Goal: Navigation & Orientation: Find specific page/section

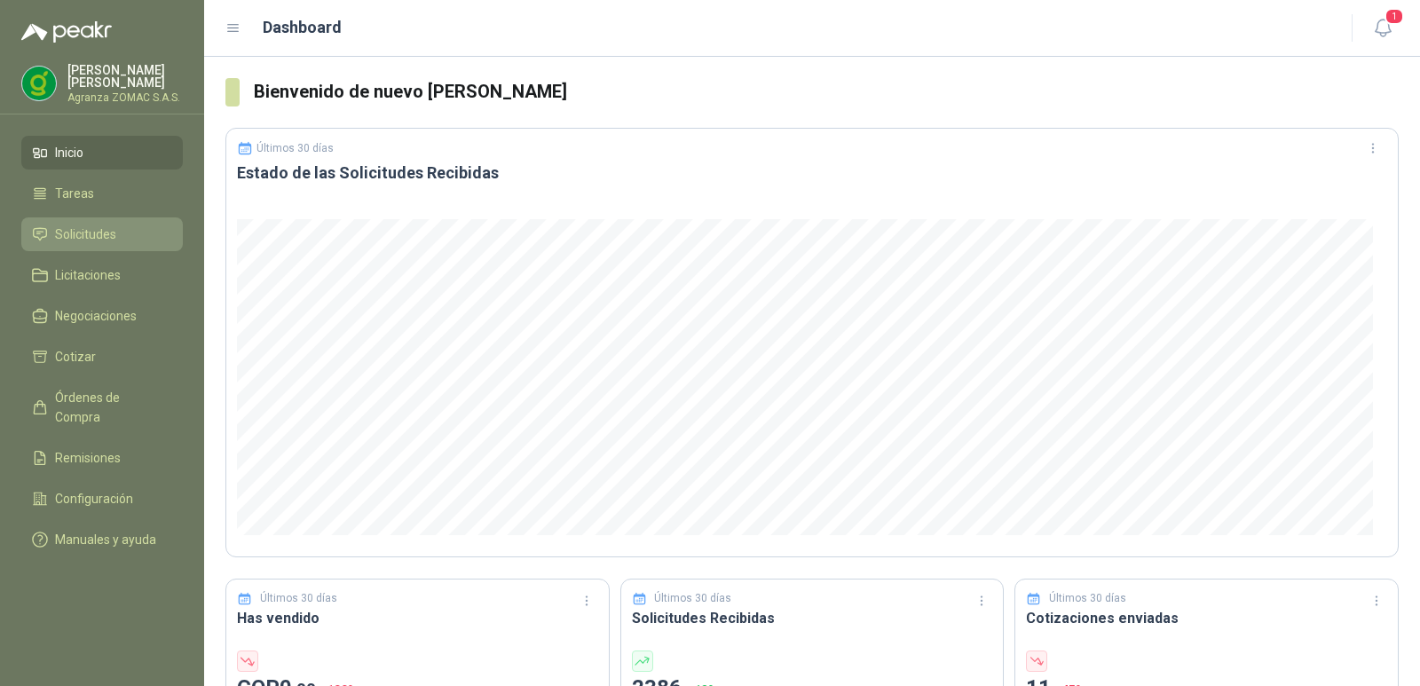
click at [97, 231] on span "Solicitudes" at bounding box center [85, 235] width 61 height 20
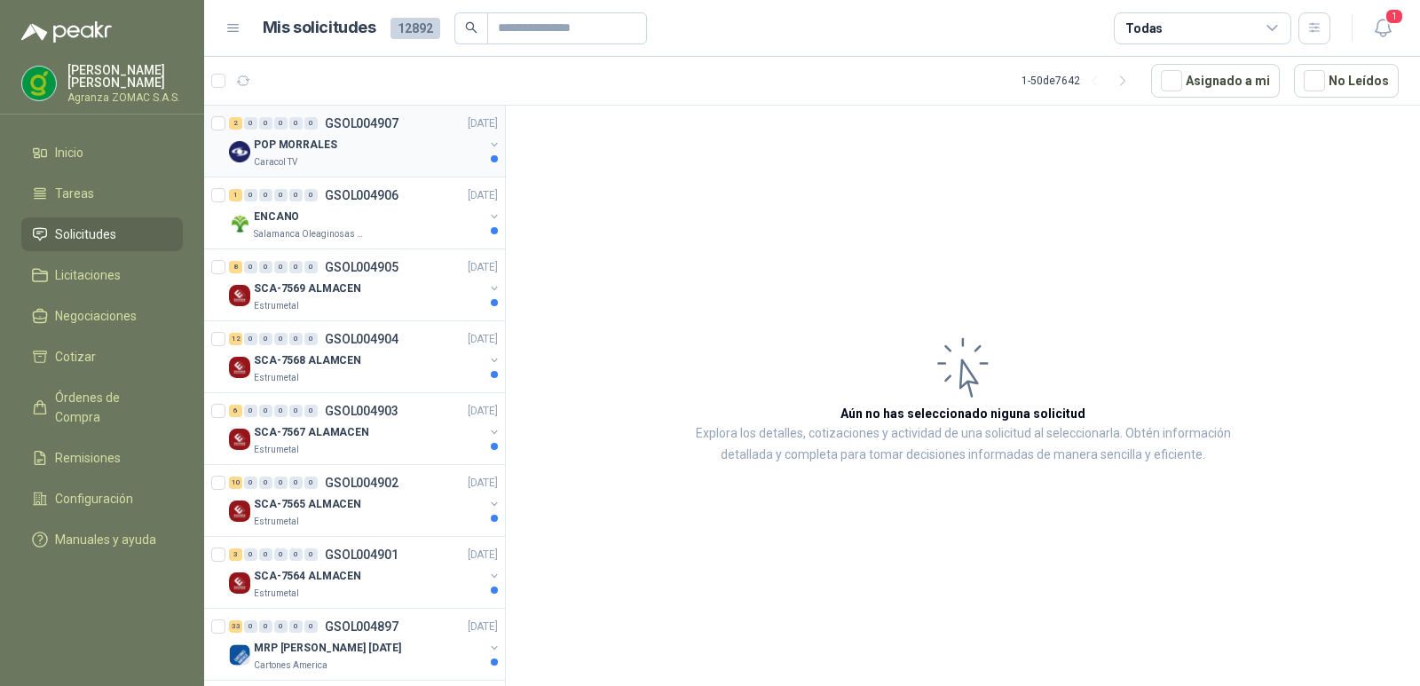
click at [368, 153] on div "POP MORRALES" at bounding box center [369, 144] width 230 height 21
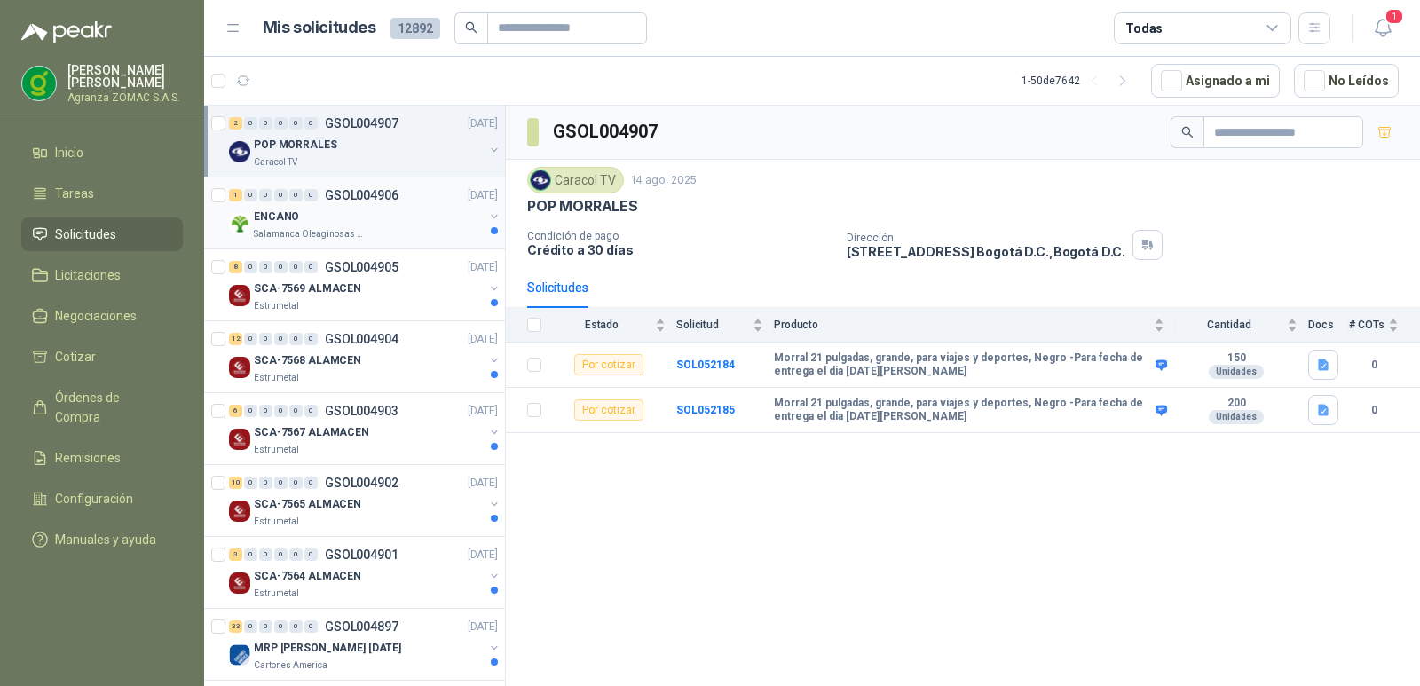
click at [336, 220] on div "ENCANO" at bounding box center [369, 216] width 230 height 21
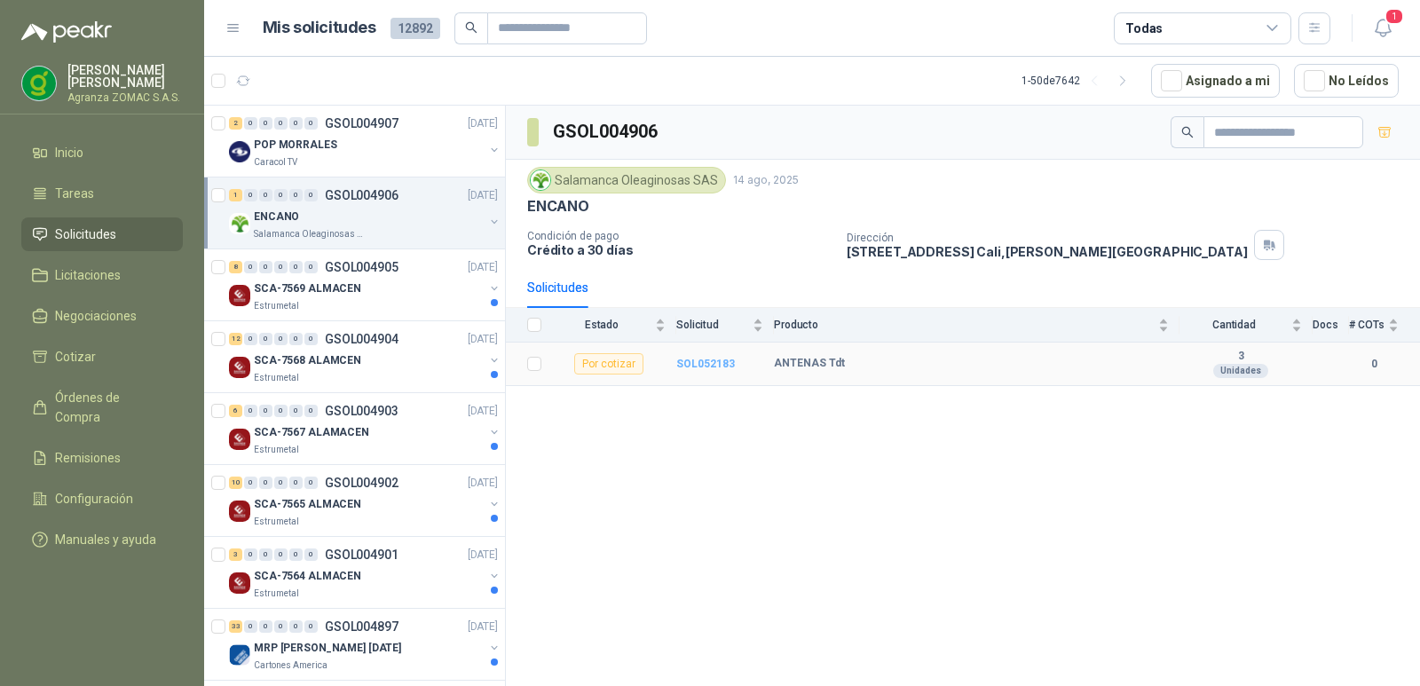
click at [699, 370] on b "SOL052183" at bounding box center [705, 364] width 59 height 12
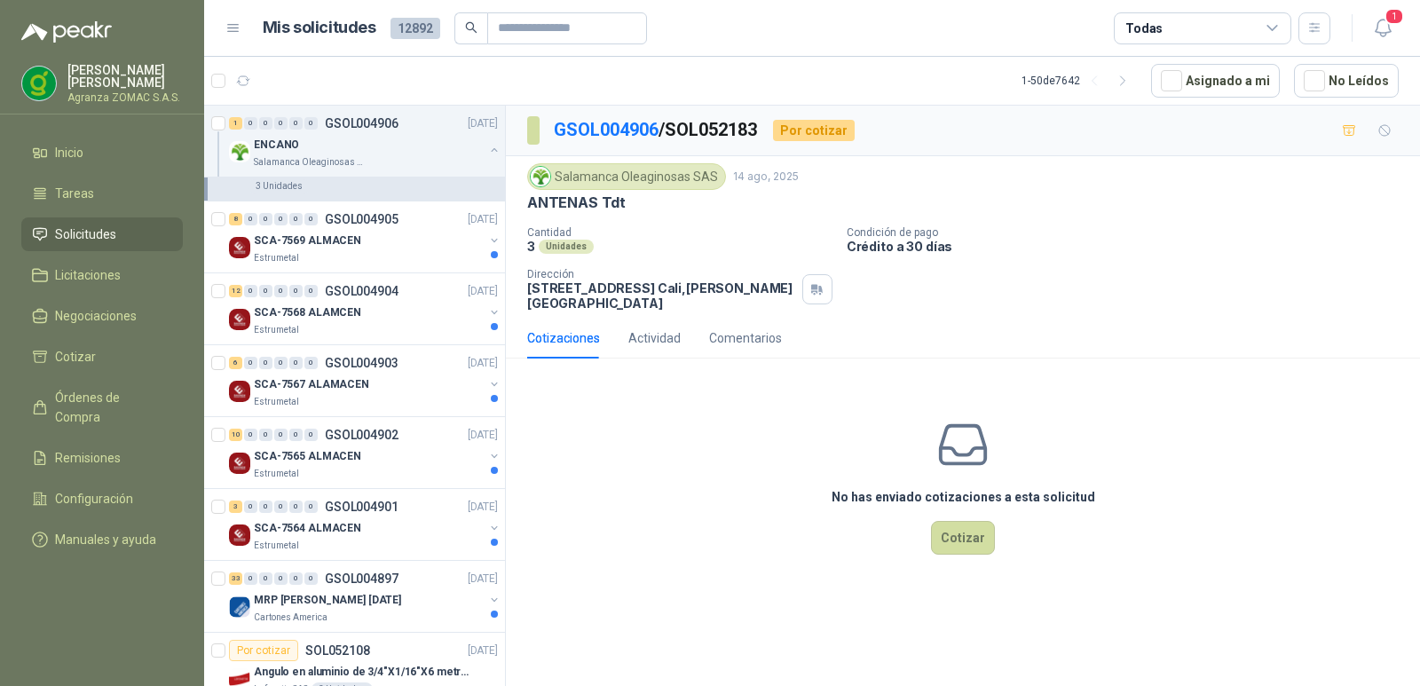
scroll to position [171, 0]
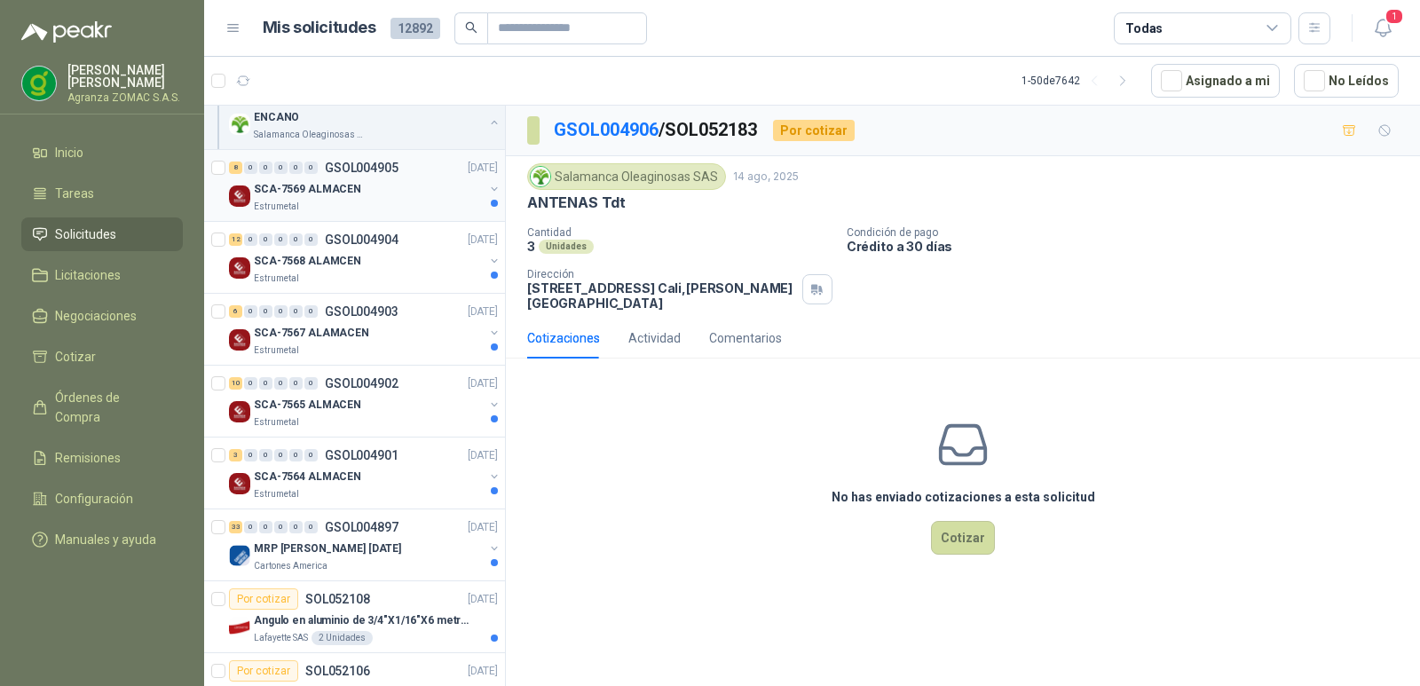
click at [390, 193] on div "SCA-7569 ALMACEN" at bounding box center [369, 188] width 230 height 21
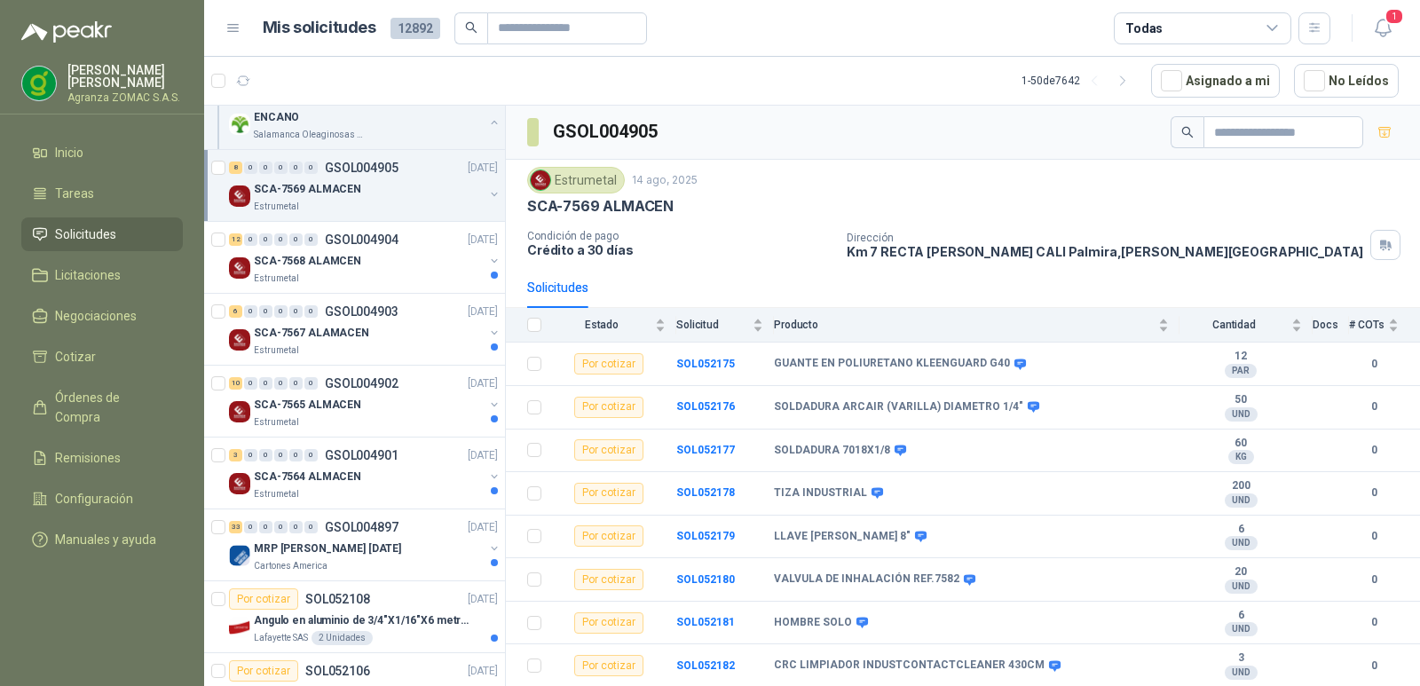
scroll to position [5, 0]
click at [409, 237] on div "12 0 0 0 0 0 GSOL004904 [DATE]" at bounding box center [365, 239] width 272 height 21
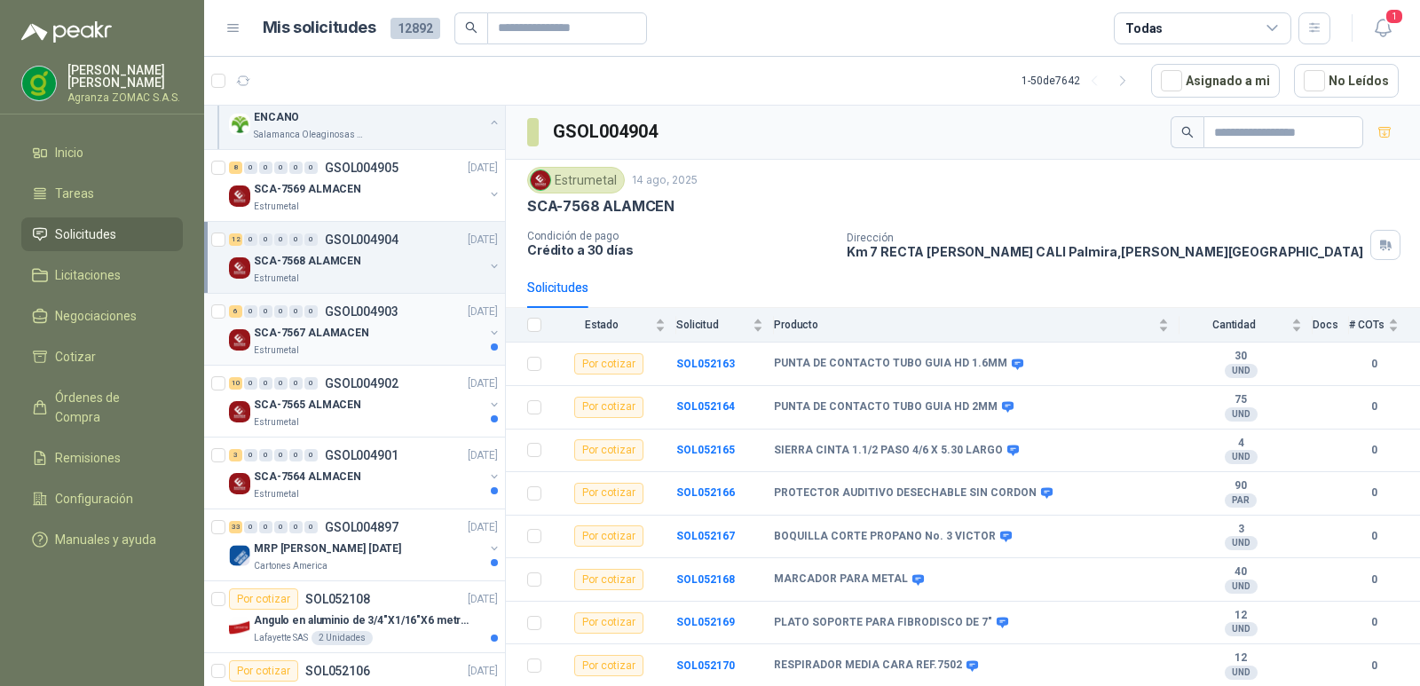
click at [354, 317] on p "GSOL004903" at bounding box center [362, 311] width 74 height 12
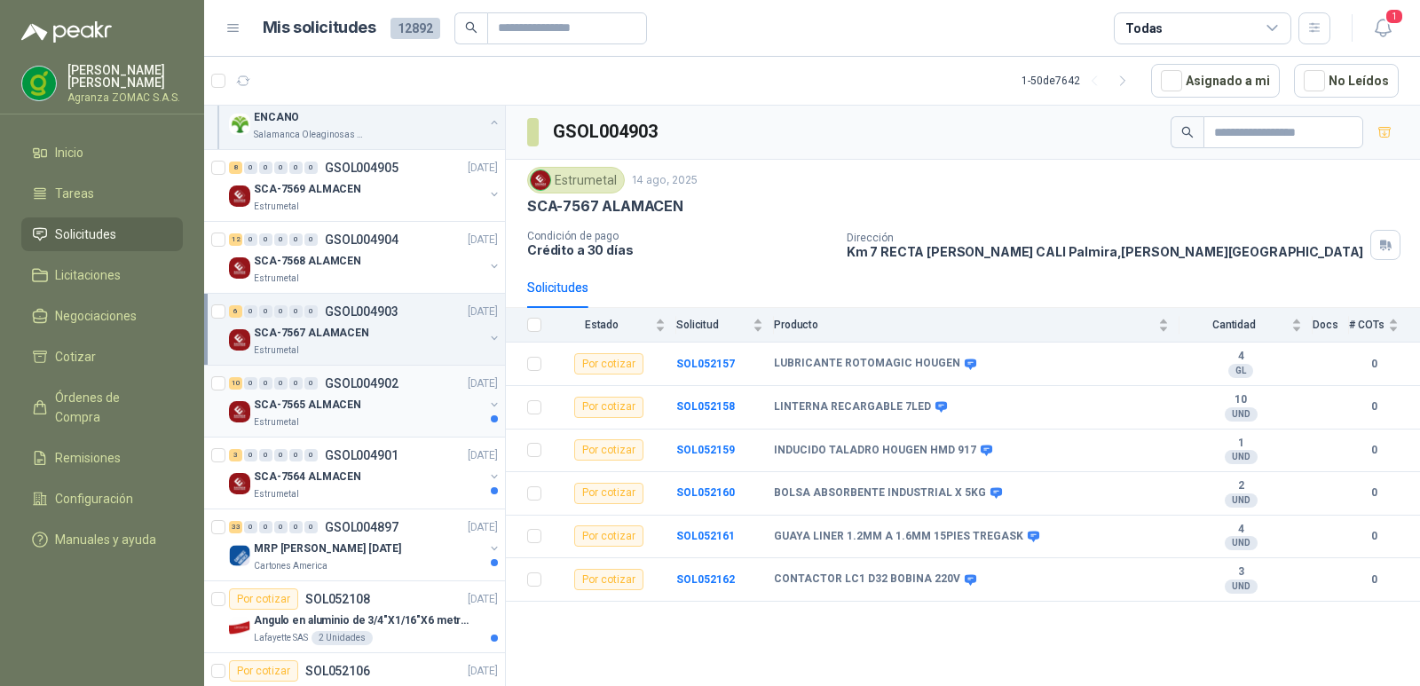
click at [415, 407] on div "SCA-7565 ALMACEN" at bounding box center [369, 404] width 230 height 21
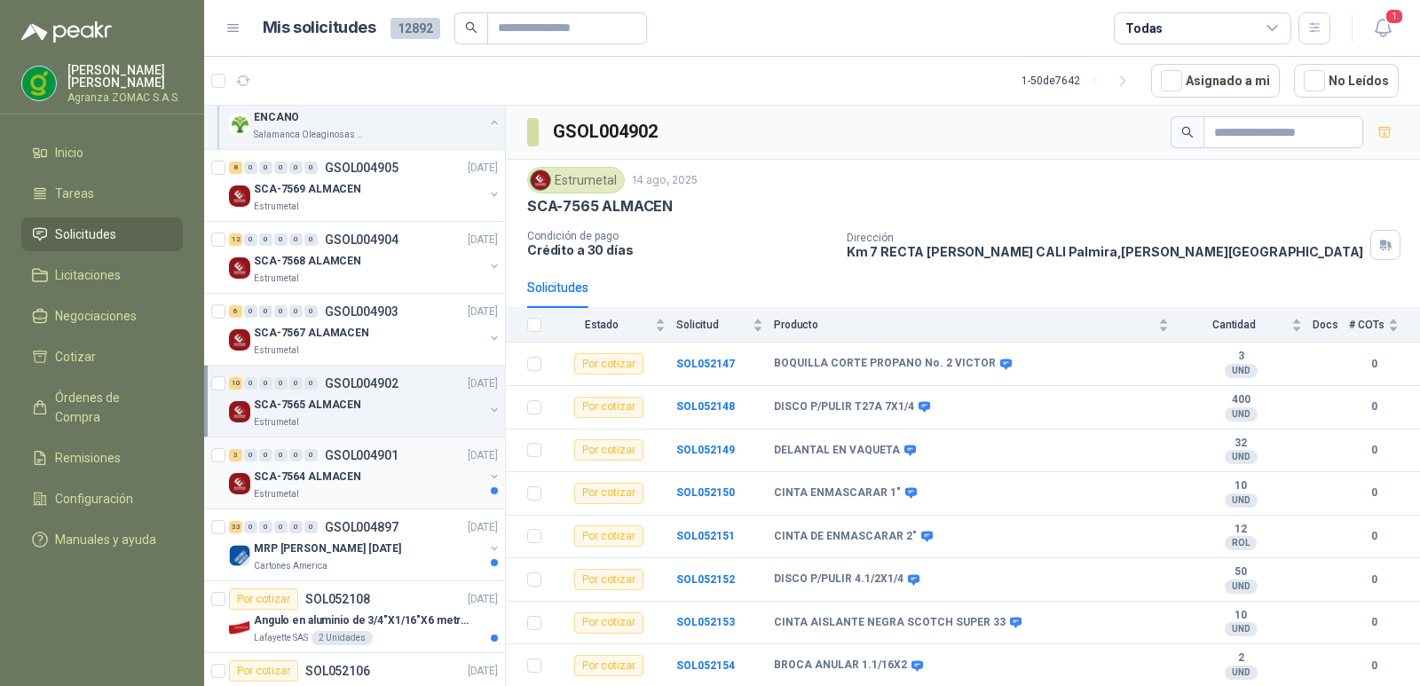
click at [416, 468] on div "SCA-7564 ALMACEN" at bounding box center [369, 476] width 230 height 21
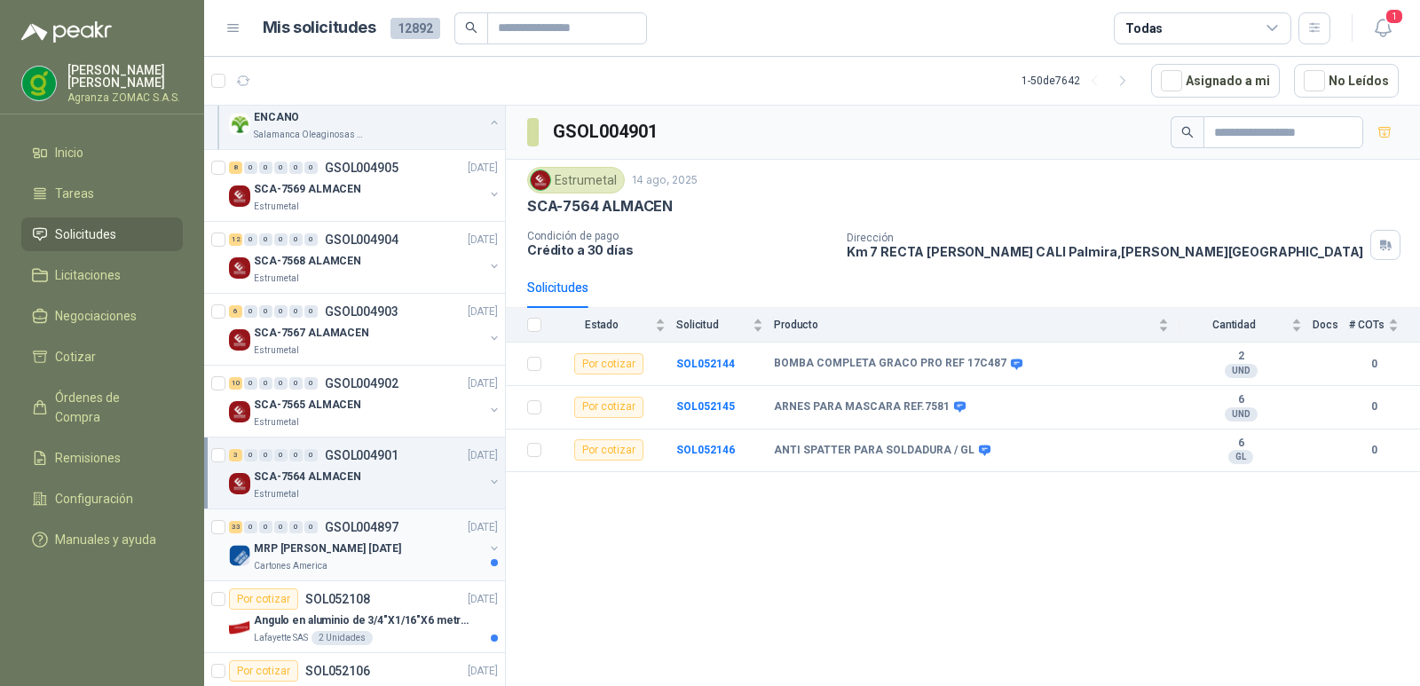
click at [406, 541] on div "MRP [PERSON_NAME] [DATE]" at bounding box center [369, 548] width 230 height 21
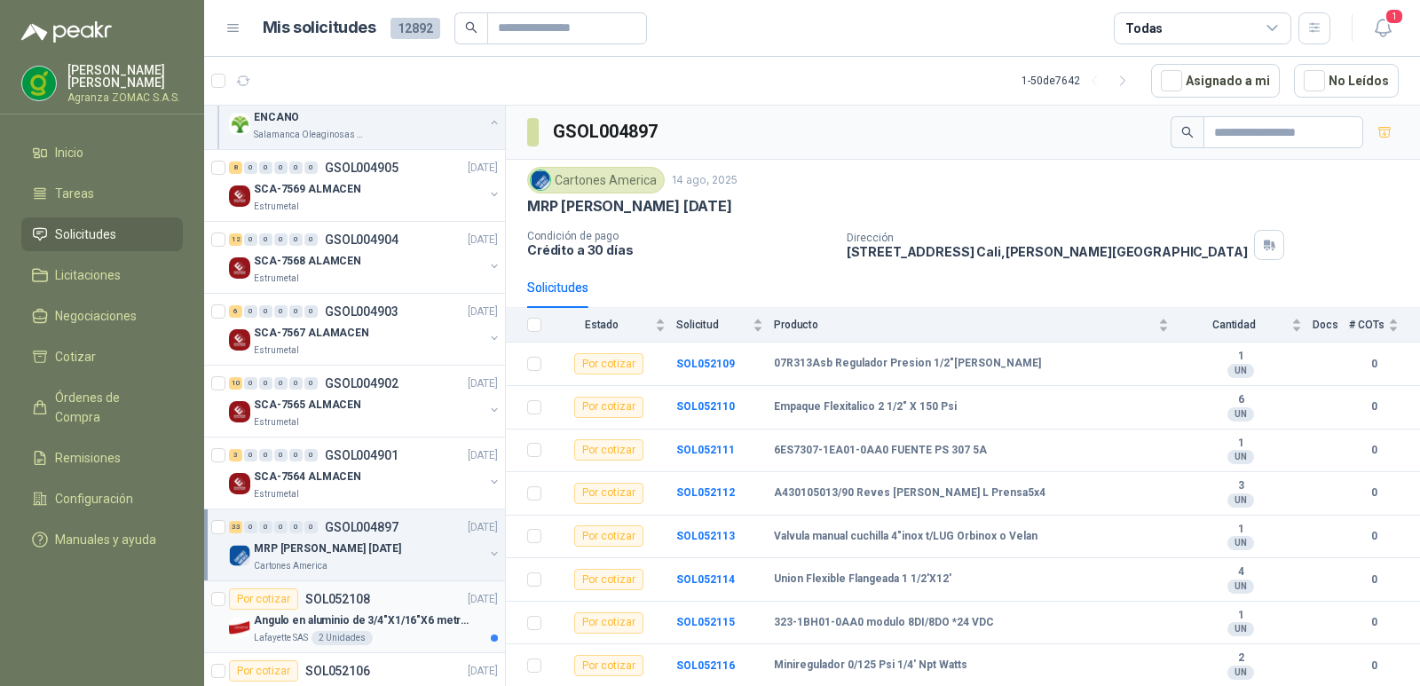
click at [404, 612] on p "Angulo en aluminio de 3/4"X1/16"X6 metros color Anolok" at bounding box center [364, 620] width 221 height 17
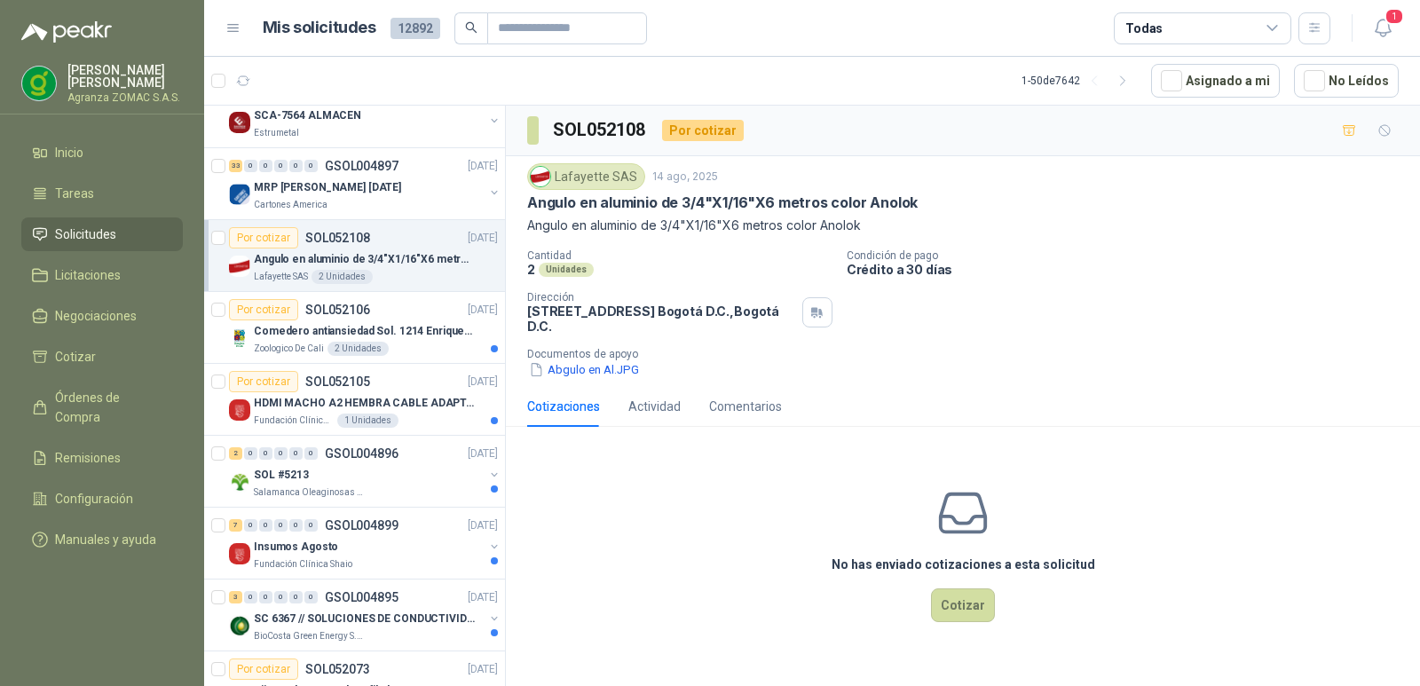
scroll to position [624, 0]
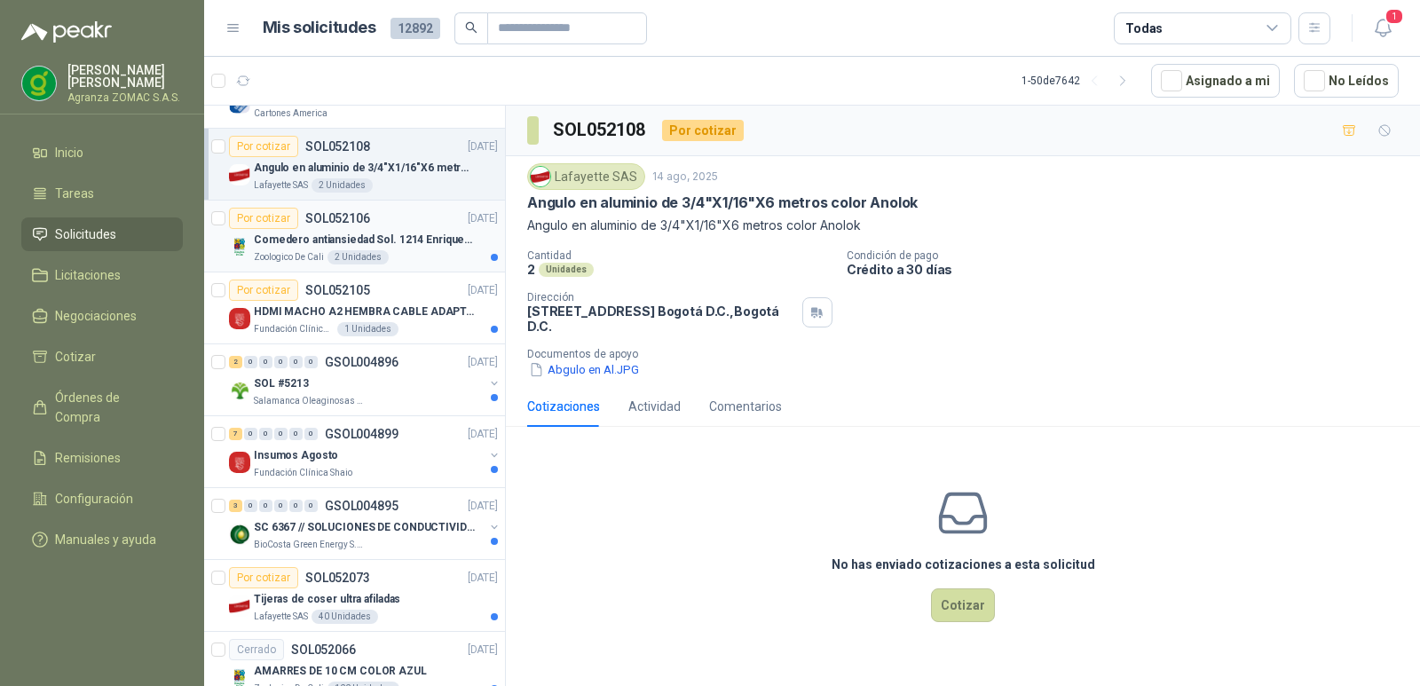
click at [437, 238] on p "Comedero antiansiedad Sol. 1214 Enriquecimiento" at bounding box center [364, 240] width 221 height 17
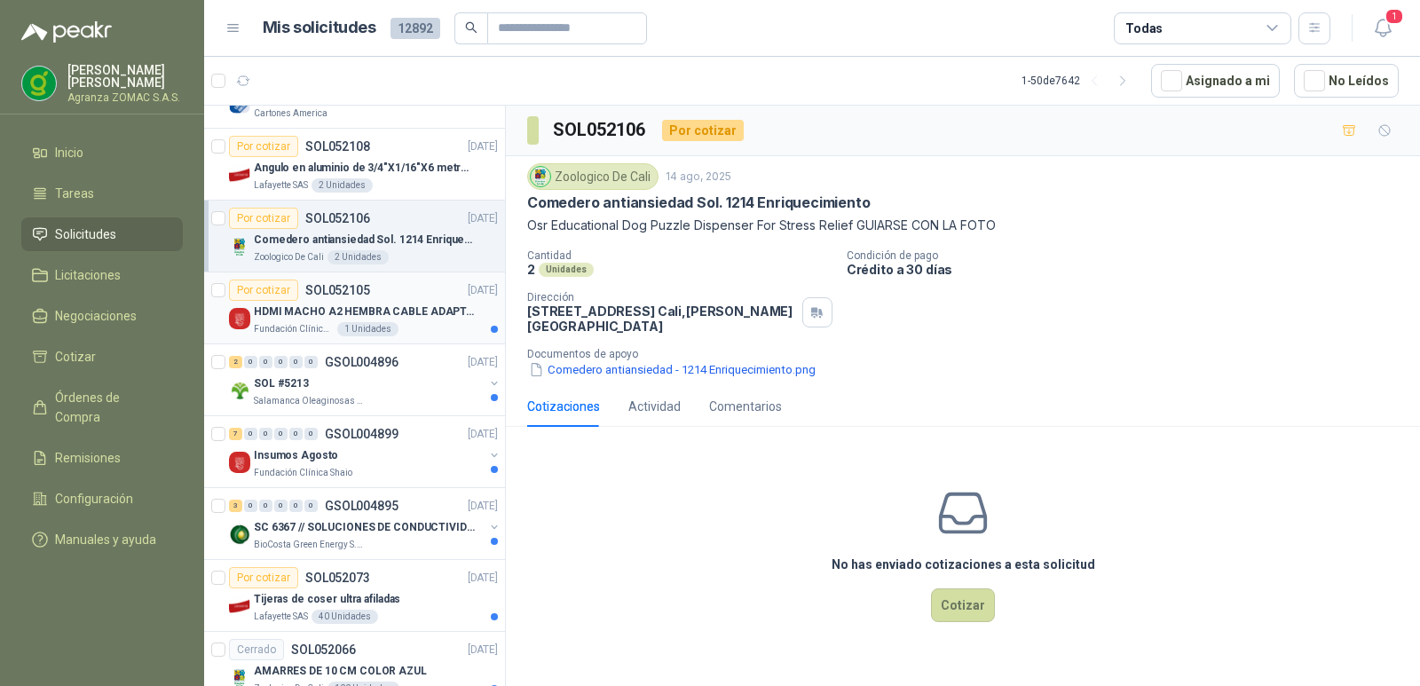
click at [415, 315] on p "HDMI MACHO A2 HEMBRA CABLE ADAPTADOR CONVERTIDOR FOR MONIT" at bounding box center [364, 312] width 221 height 17
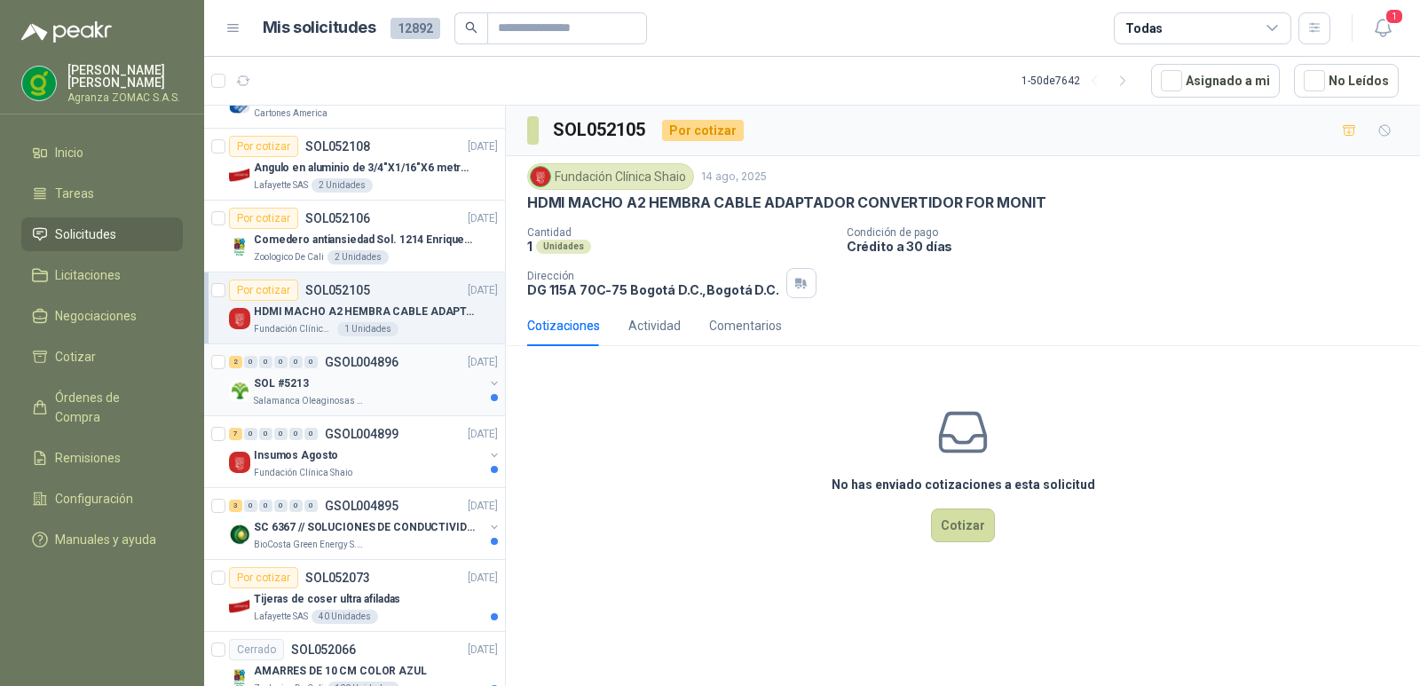
click at [414, 384] on div "SOL #5213" at bounding box center [369, 383] width 230 height 21
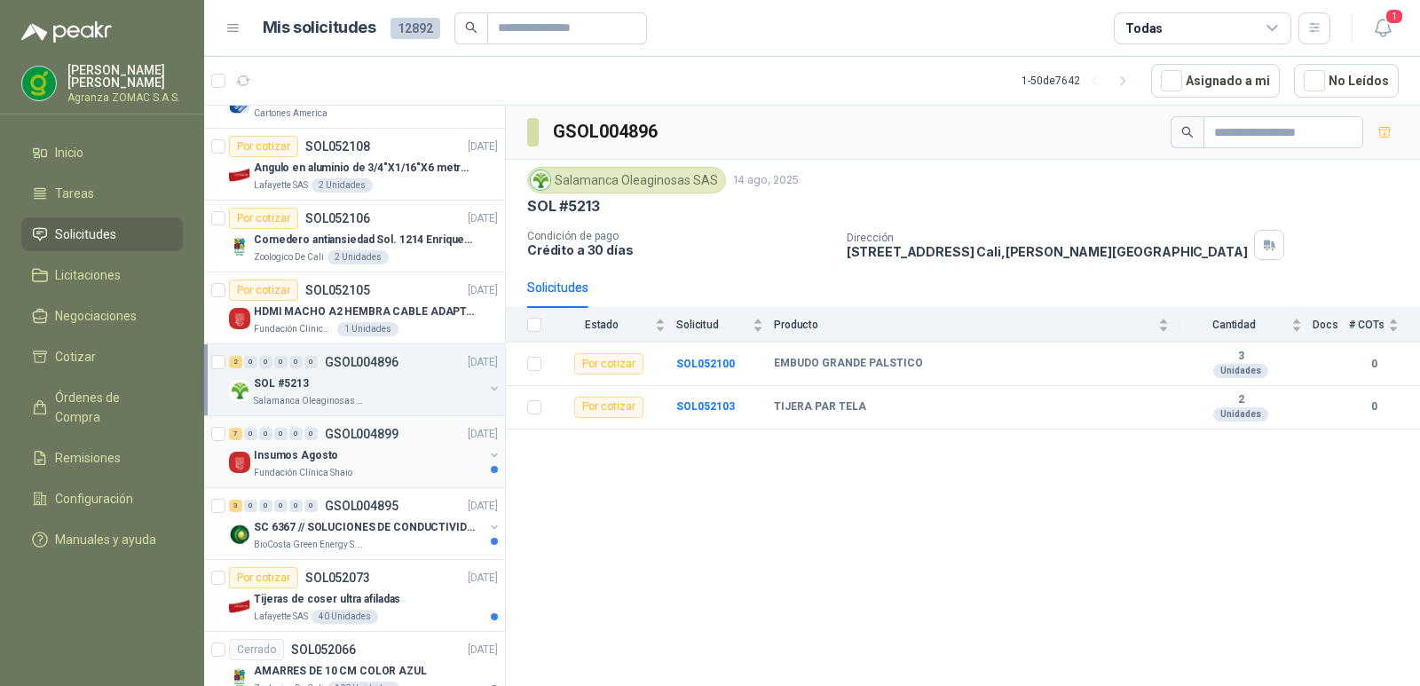
click at [415, 446] on div "Insumos Agosto" at bounding box center [369, 455] width 230 height 21
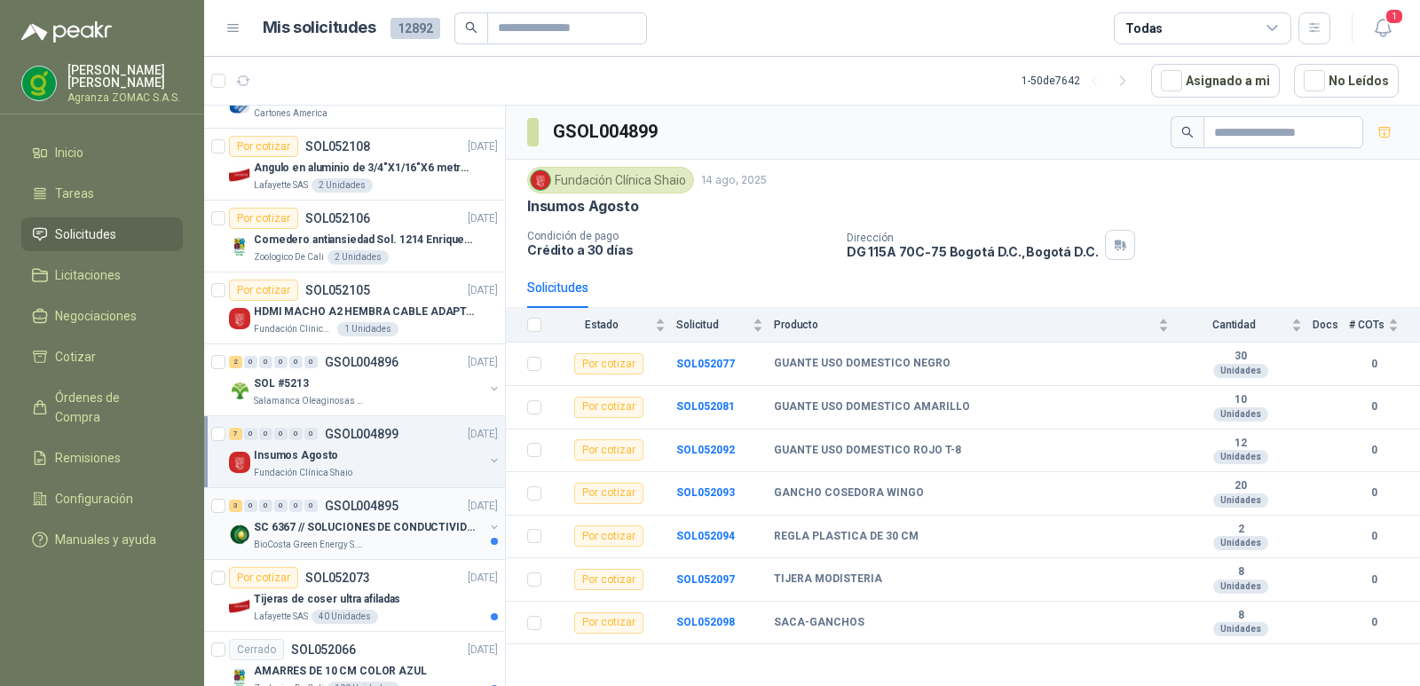
click at [405, 525] on p "SC 6367 // SOLUCIONES DE CONDUCTIVIDAD" at bounding box center [364, 527] width 221 height 17
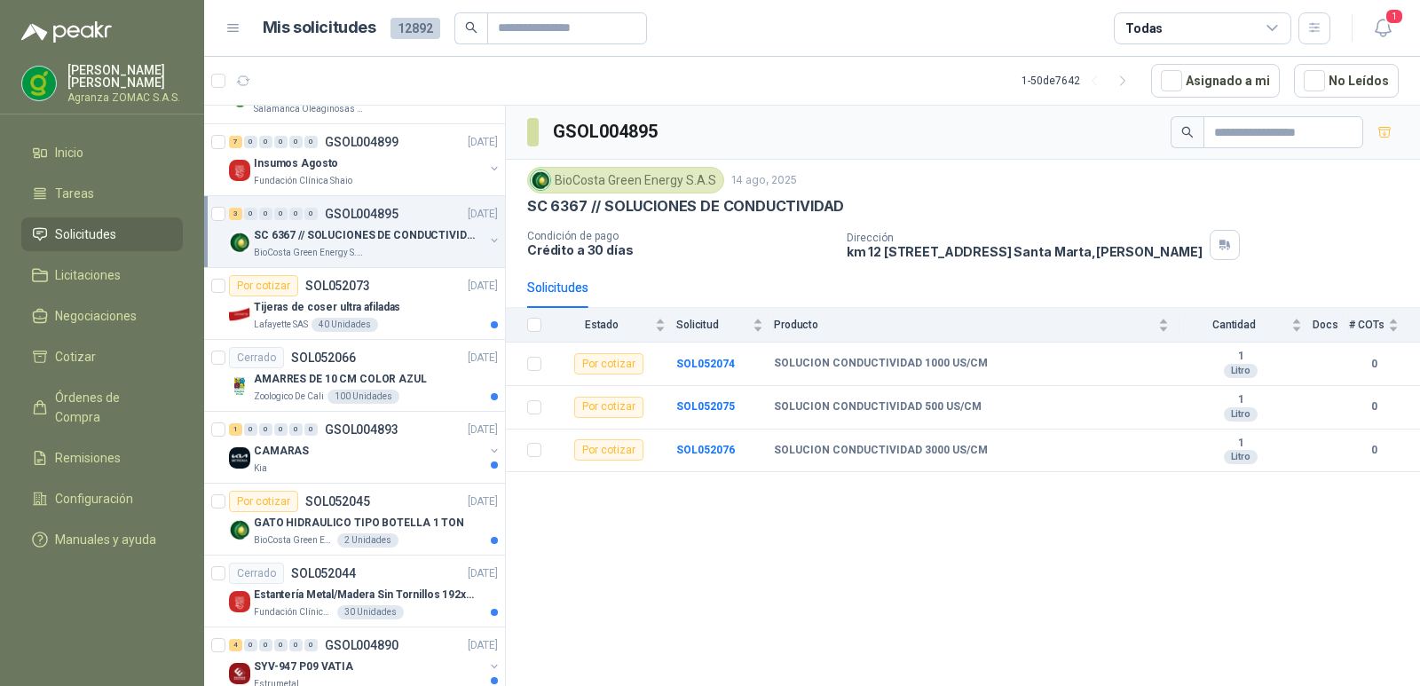
scroll to position [996, 0]
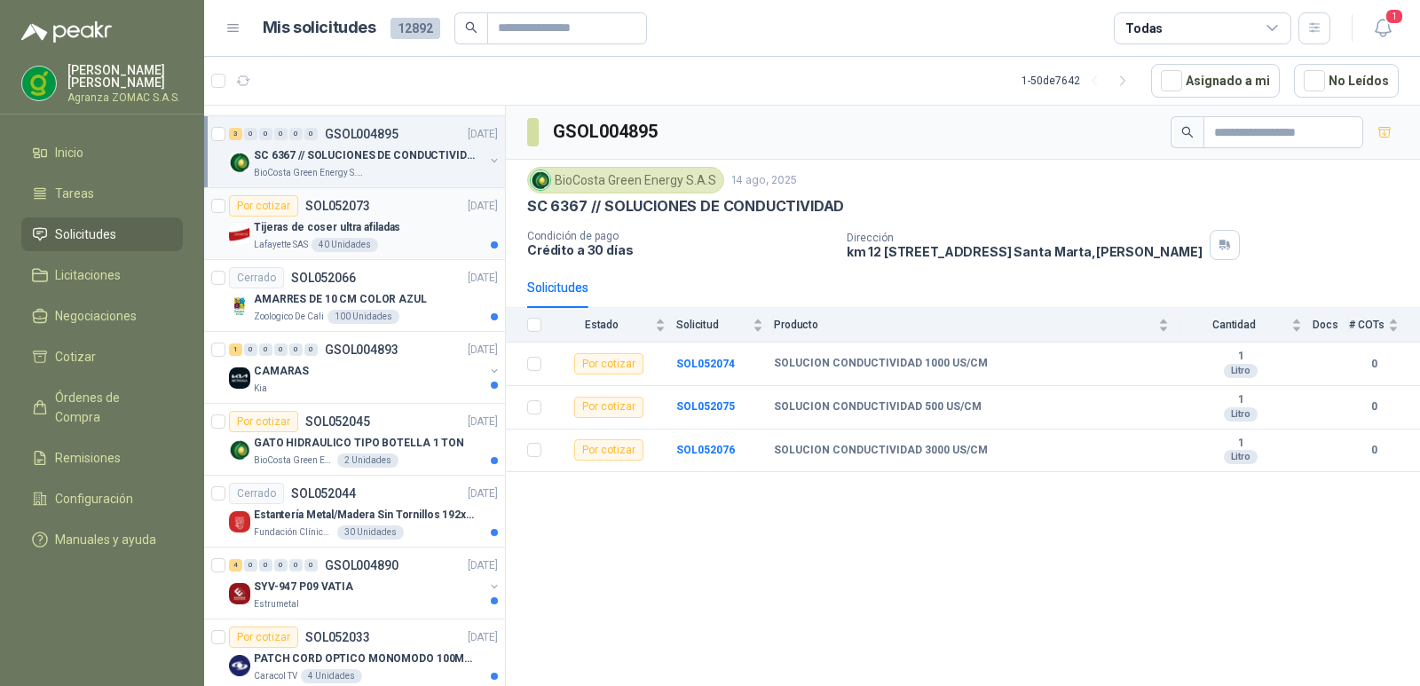
click at [422, 228] on div "Tijeras de coser ultra afiladas" at bounding box center [376, 227] width 244 height 21
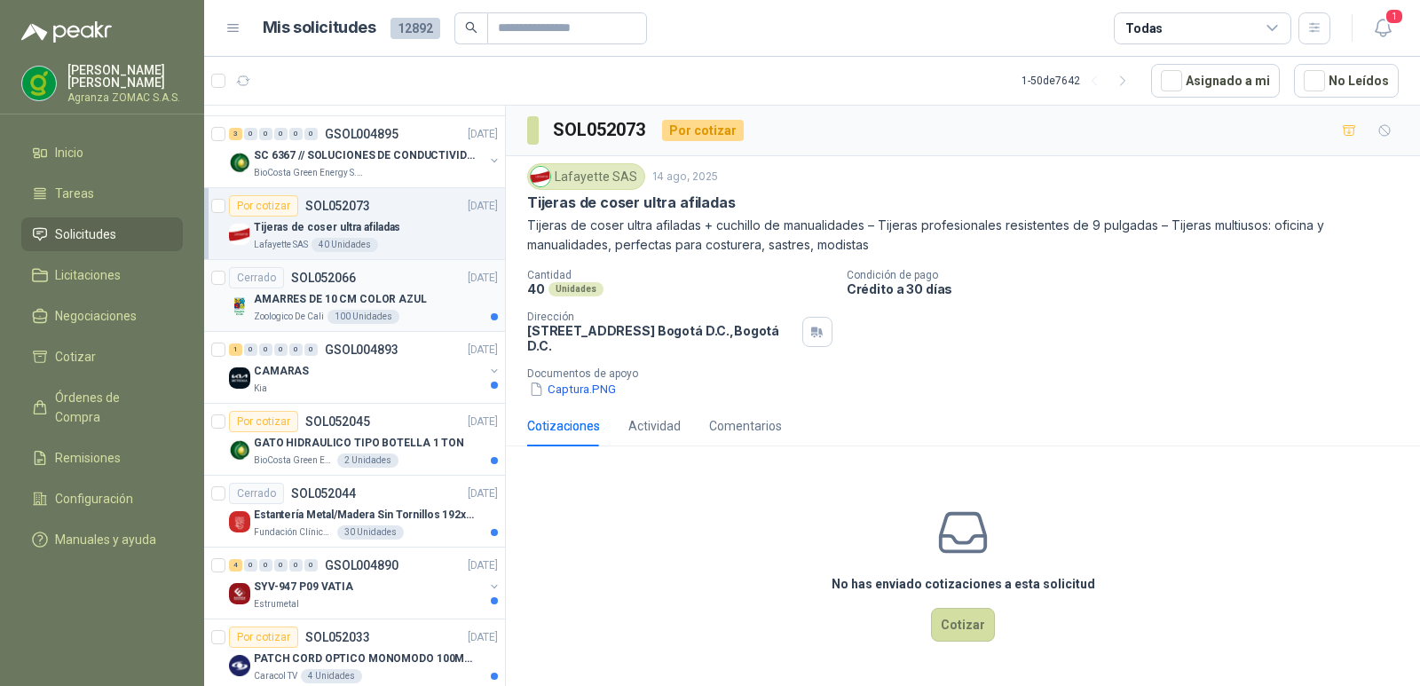
click at [403, 303] on p "AMARRES DE 10 CM COLOR AZUL" at bounding box center [340, 299] width 173 height 17
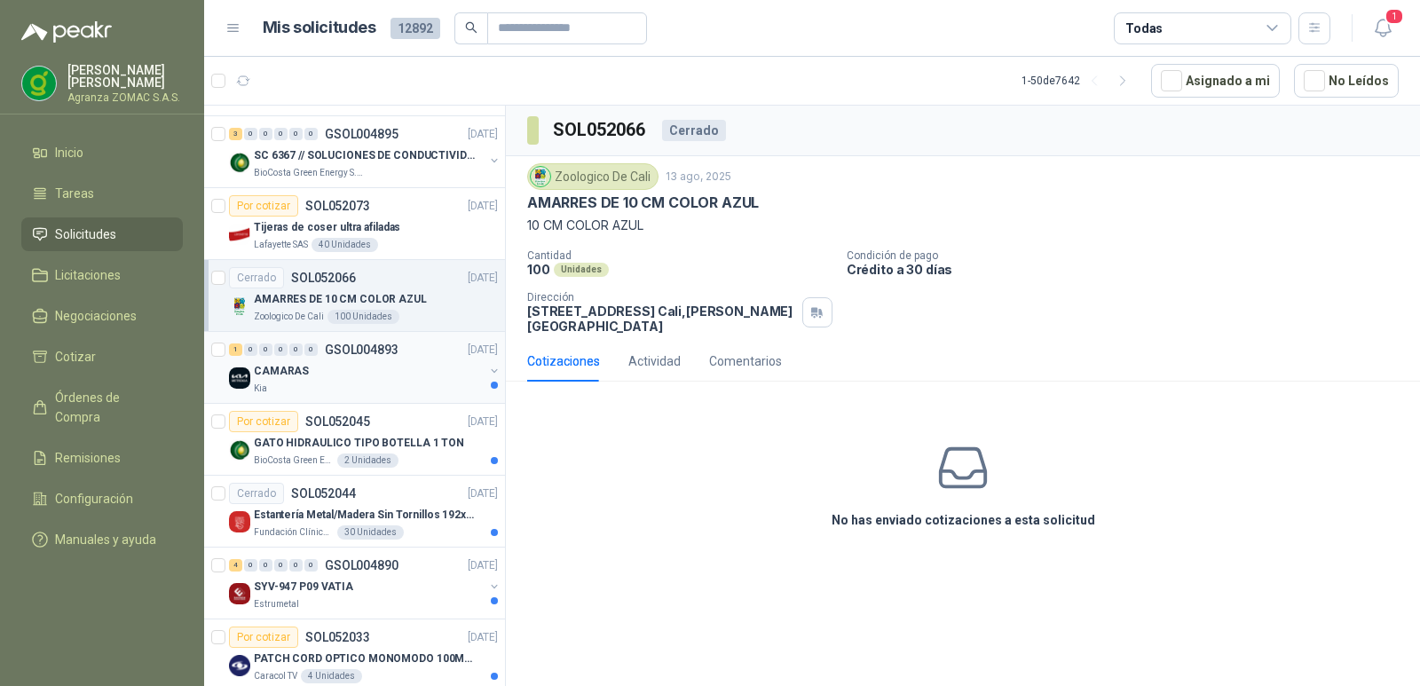
click at [423, 355] on div "1 0 0 0 0 0 GSOL004893 [DATE]" at bounding box center [365, 349] width 272 height 21
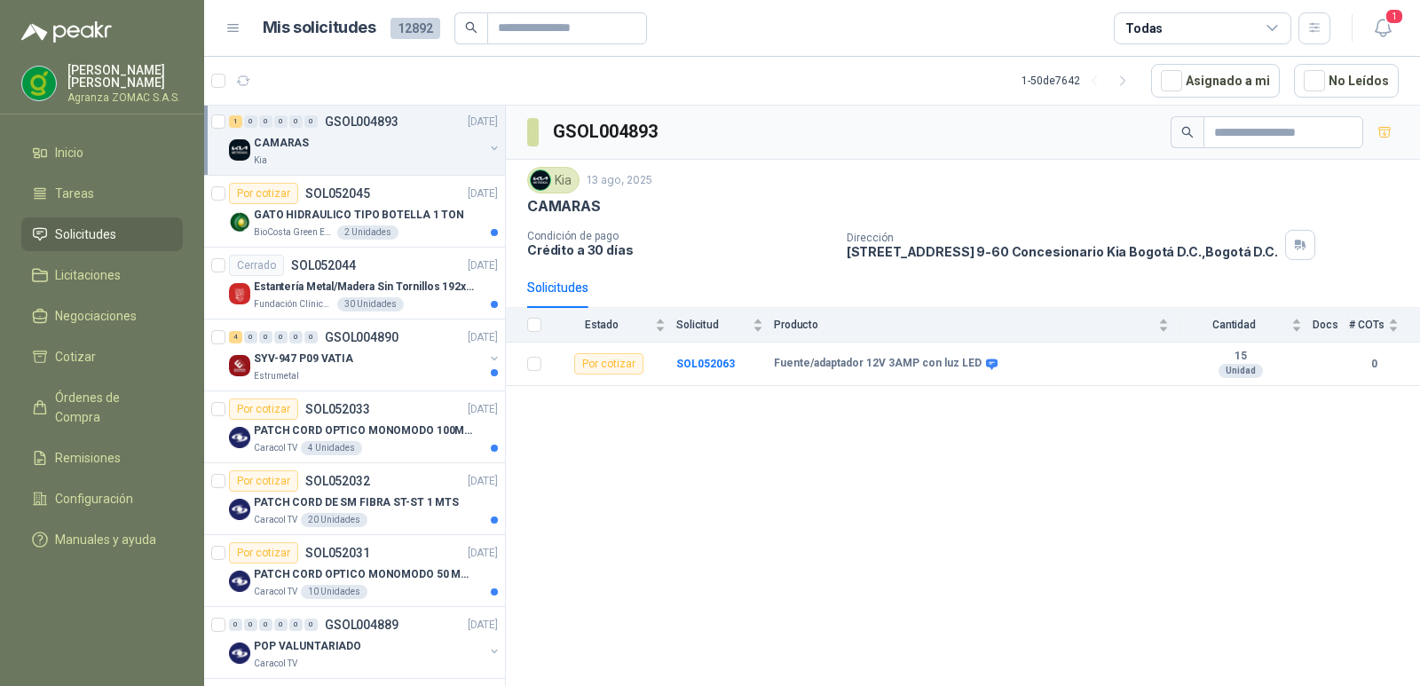
scroll to position [1276, 0]
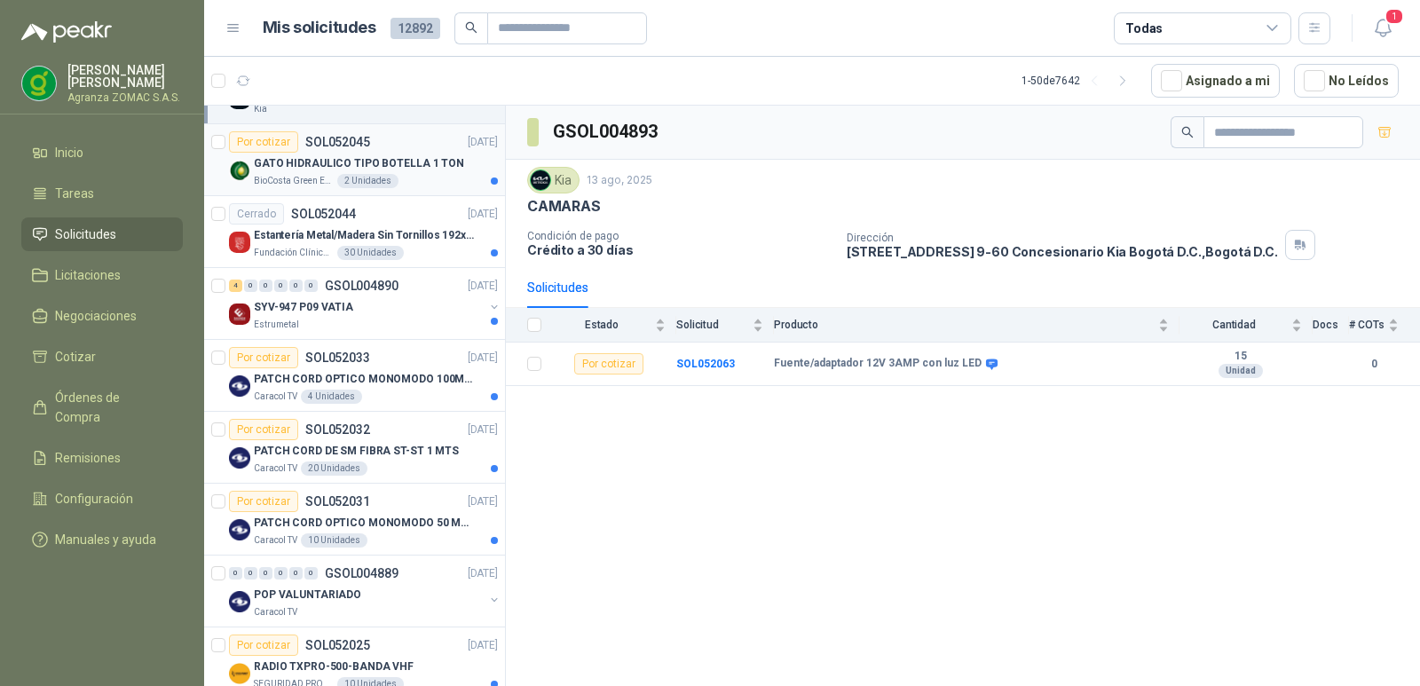
click at [415, 167] on p "GATO HIDRAULICO TIPO BOTELLA 1 TON" at bounding box center [359, 163] width 210 height 17
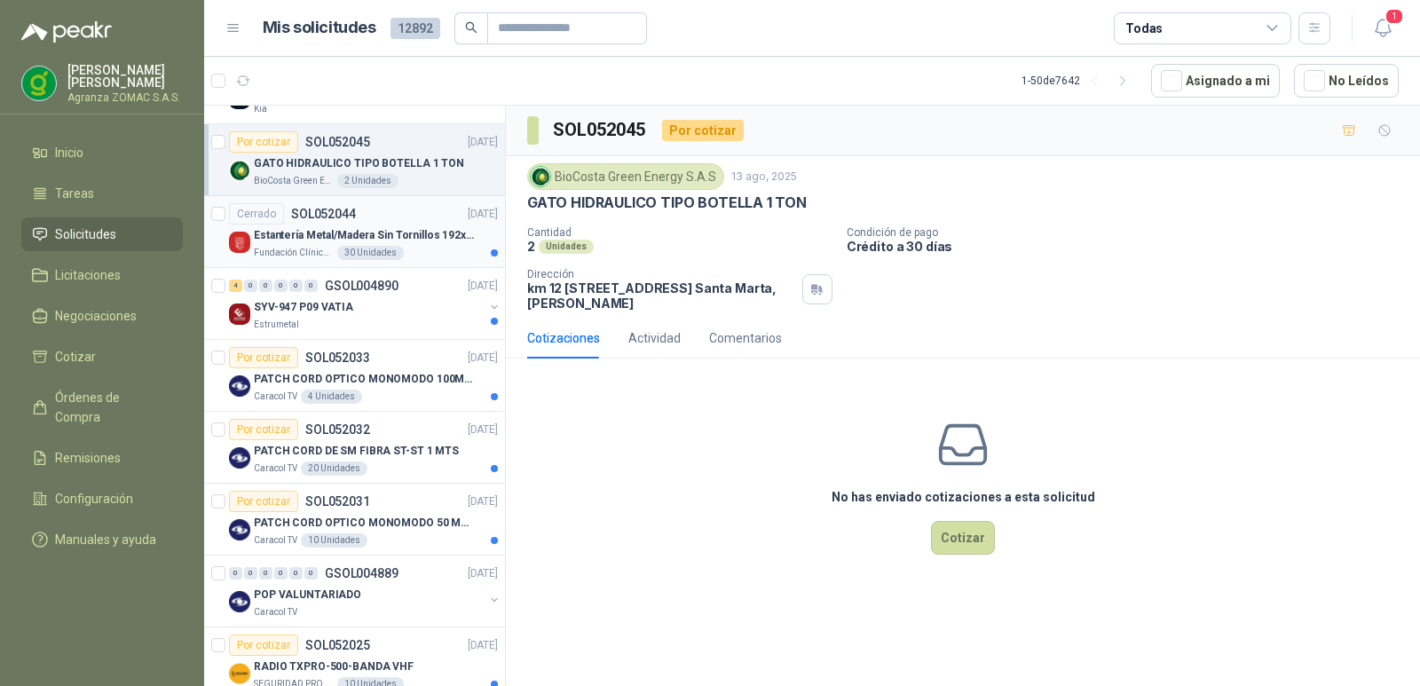
click at [422, 253] on div "Fundación Clínica Shaio 30 Unidades" at bounding box center [376, 253] width 244 height 14
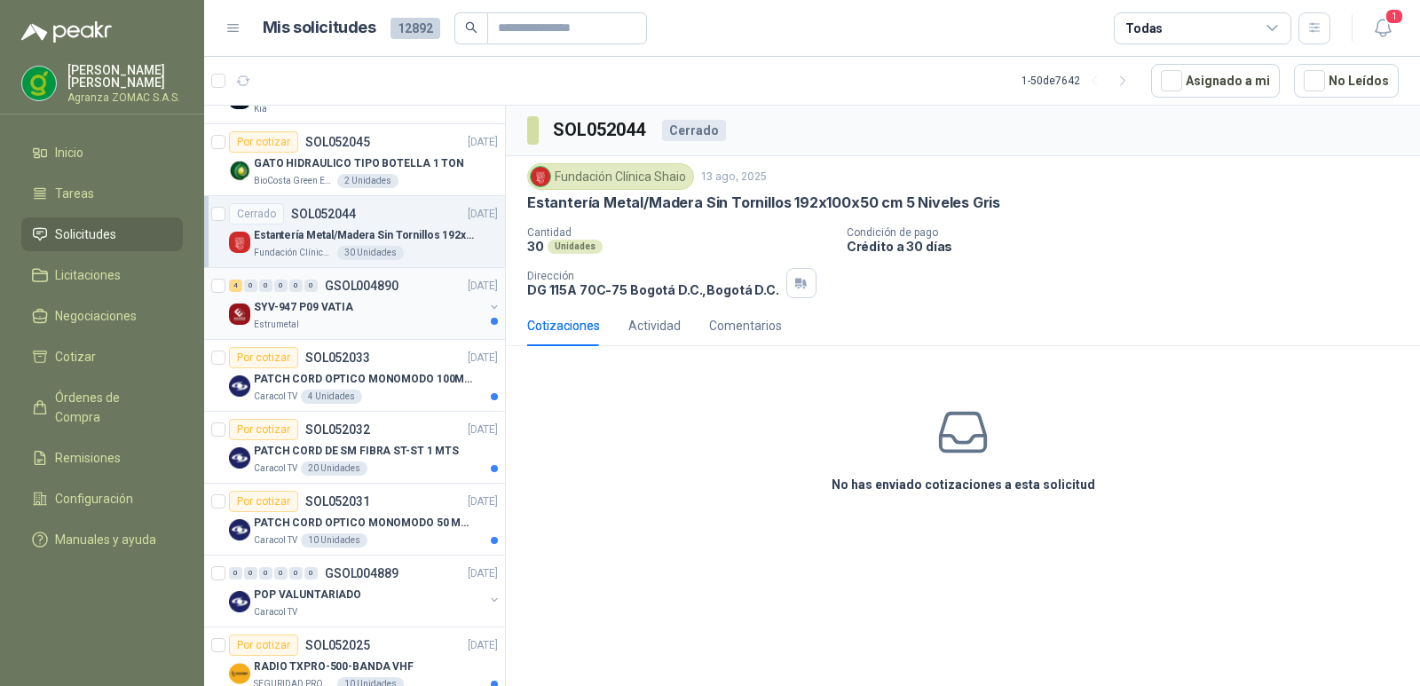
click at [430, 303] on div "SYV-947 P09 VATIA" at bounding box center [369, 306] width 230 height 21
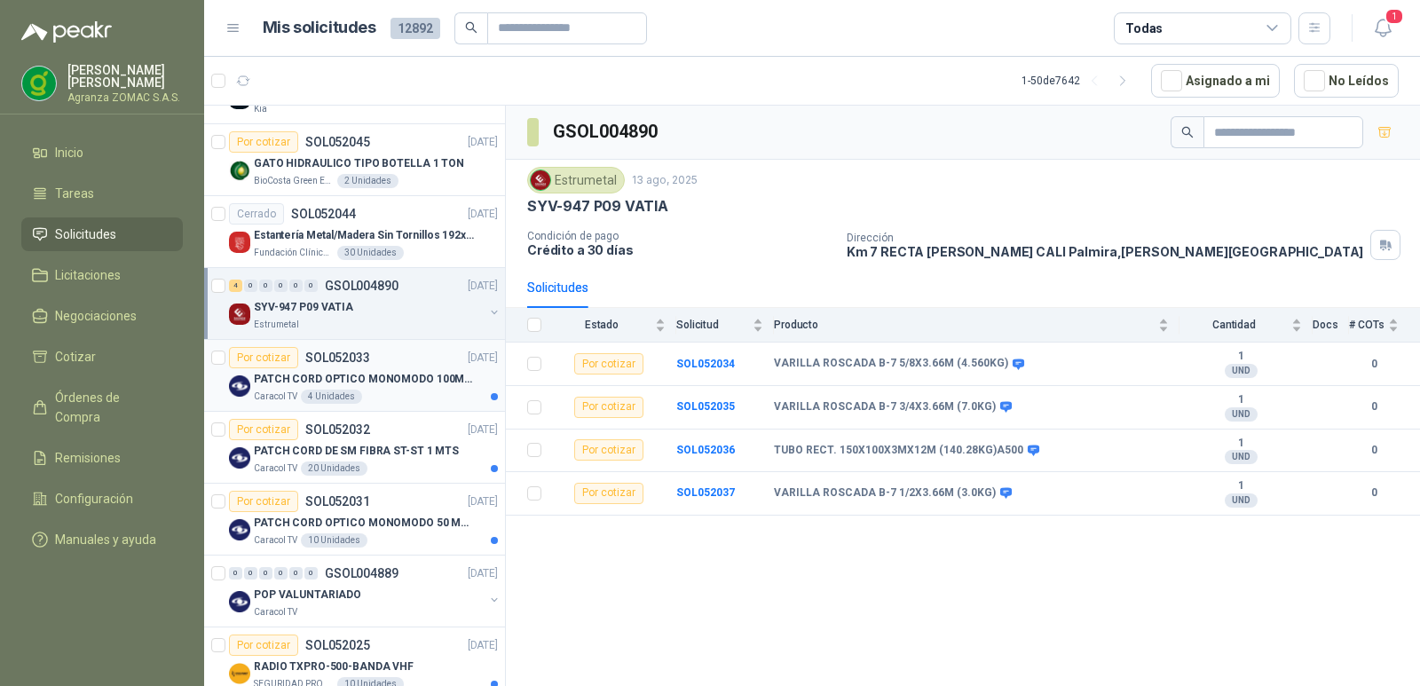
click at [417, 384] on p "PATCH CORD OPTICO MONOMODO 100MTS" at bounding box center [364, 379] width 221 height 17
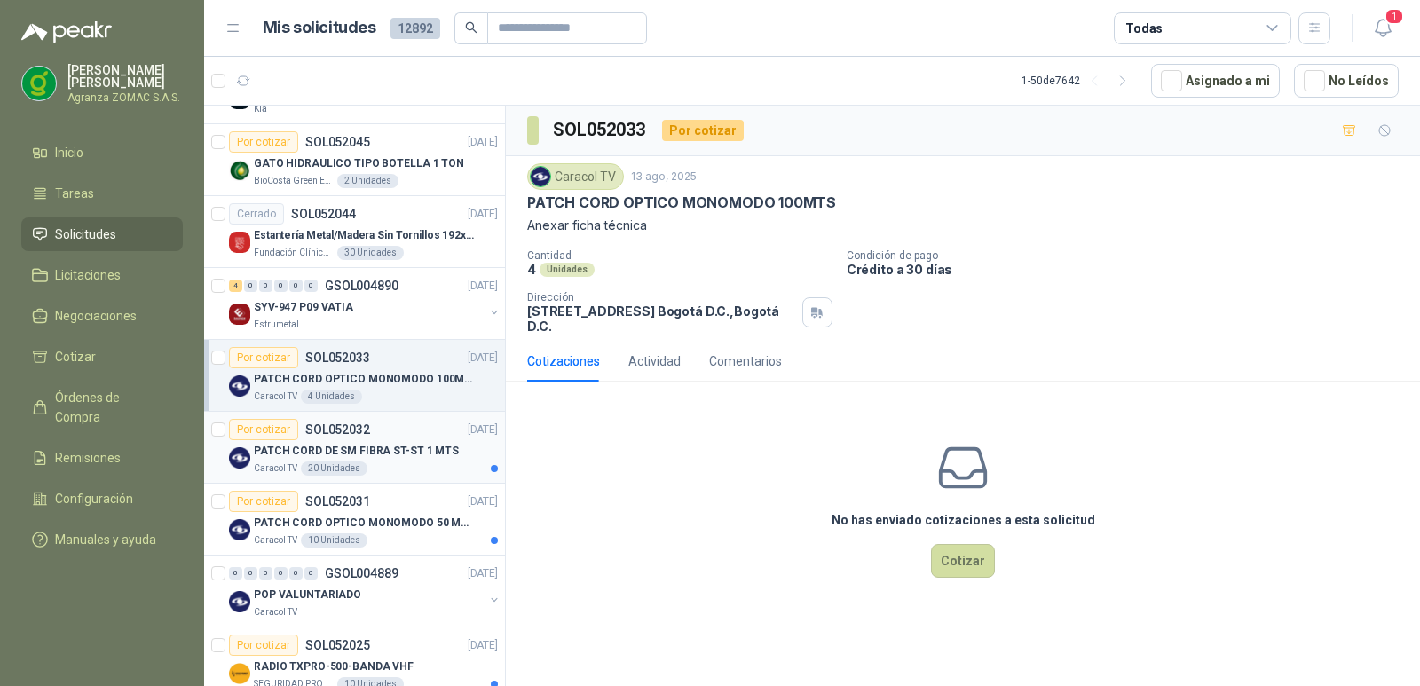
click at [429, 429] on div "Por cotizar SOL052032 [DATE]" at bounding box center [363, 429] width 269 height 21
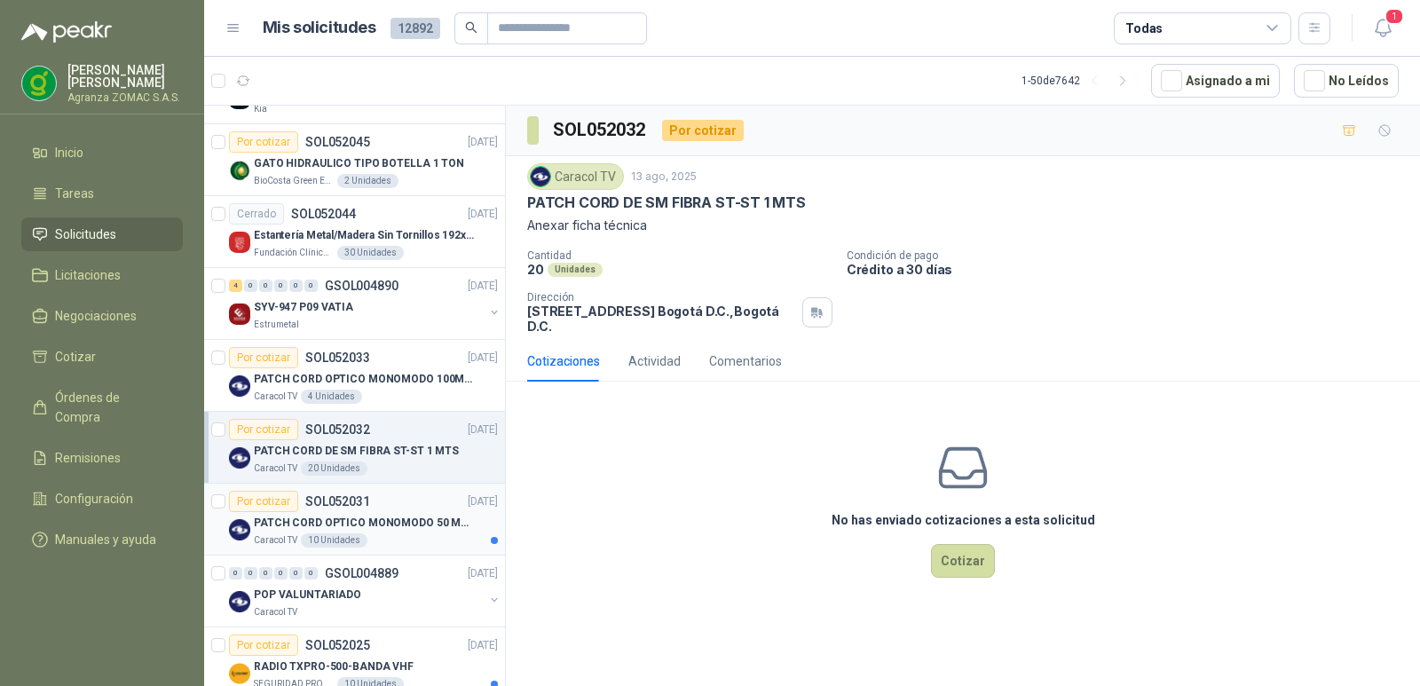
click at [423, 521] on p "PATCH CORD OPTICO MONOMODO 50 MTS" at bounding box center [364, 523] width 221 height 17
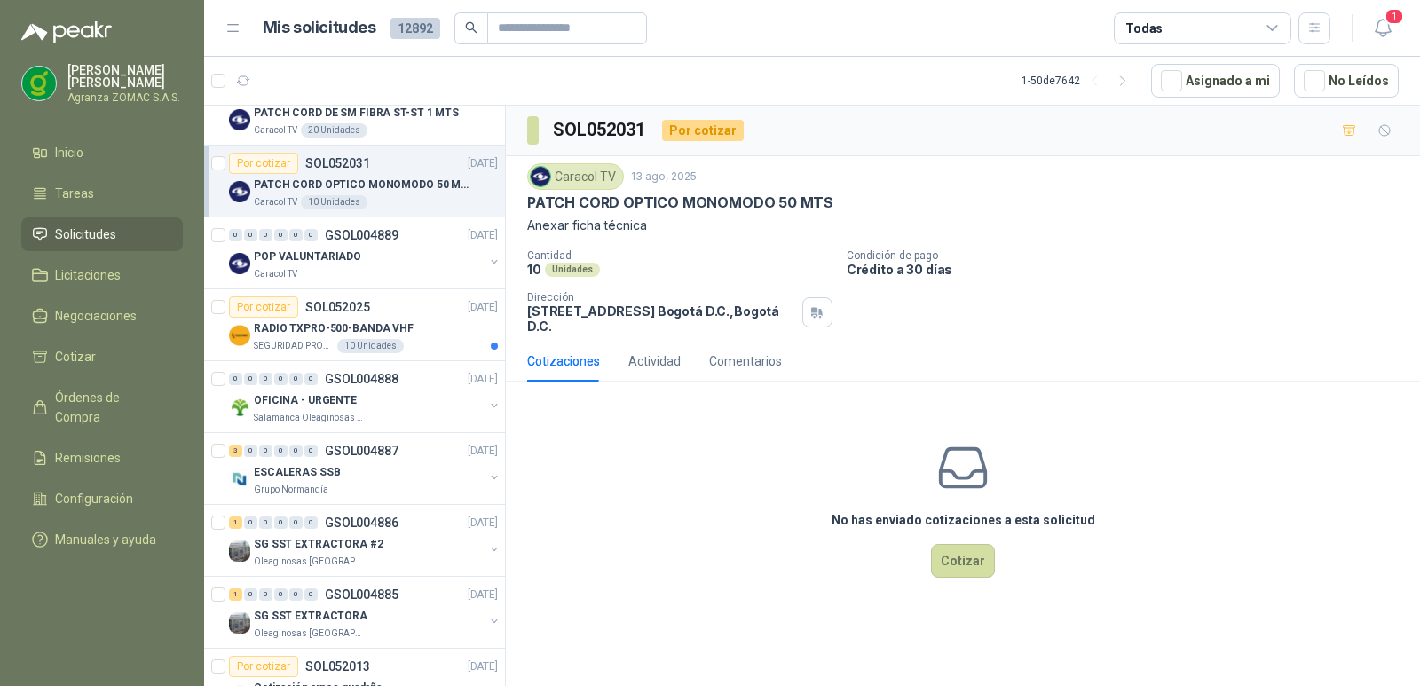
scroll to position [1666, 0]
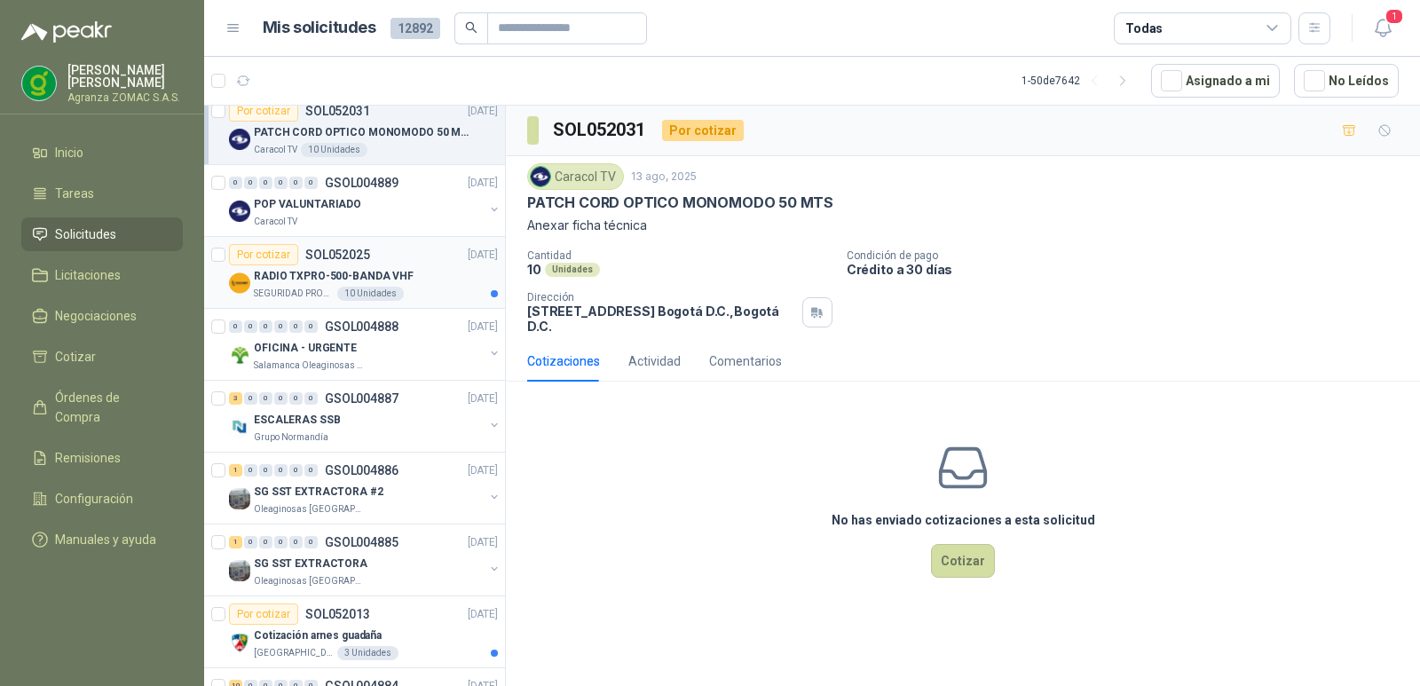
click at [449, 288] on div "SEGURIDAD PROVISER LTDA 10 Unidades" at bounding box center [376, 294] width 244 height 14
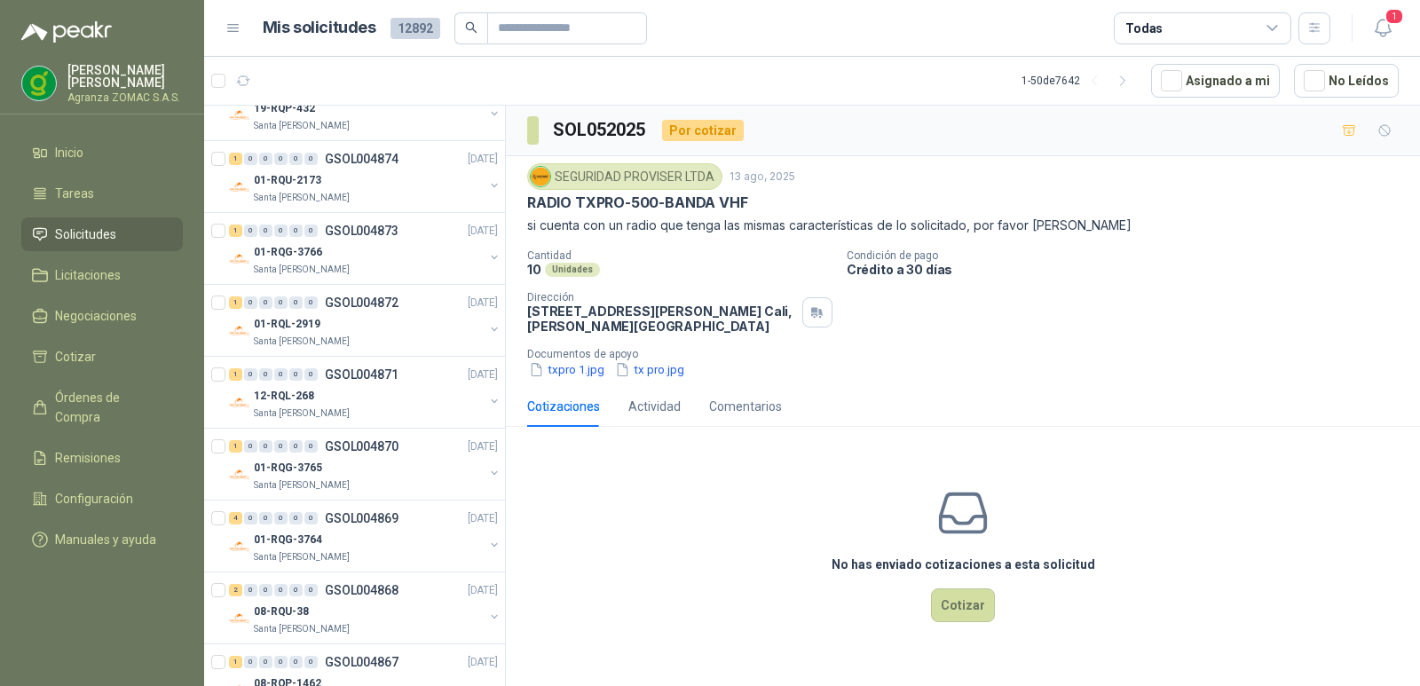
scroll to position [3119, 0]
